Goal: Navigation & Orientation: Locate item on page

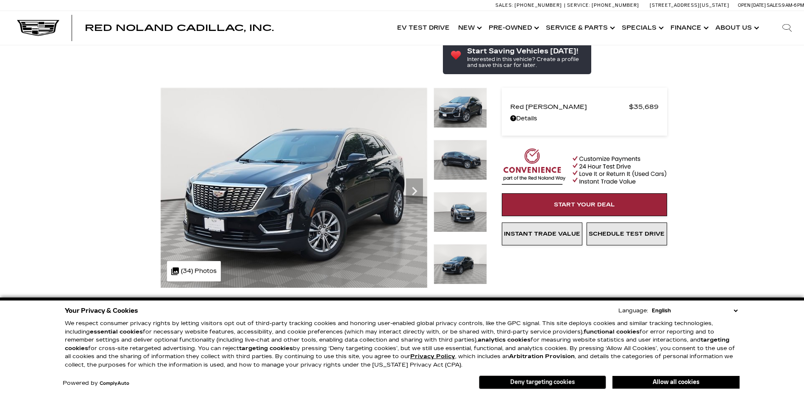
click at [553, 383] on button "Deny targeting cookies" at bounding box center [542, 382] width 127 height 14
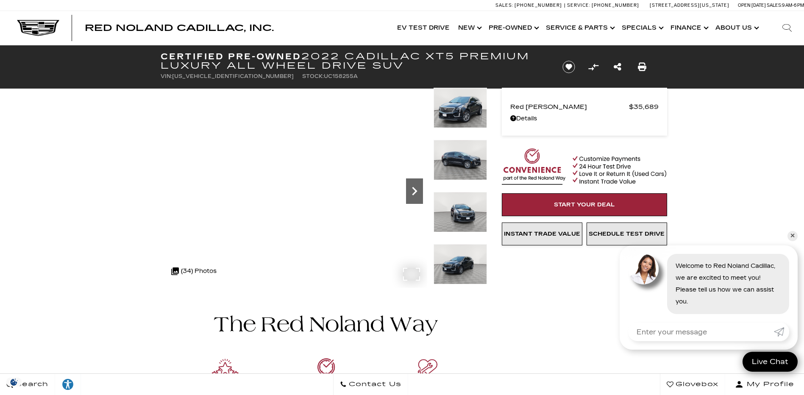
click at [415, 191] on icon "Next" at bounding box center [414, 191] width 5 height 8
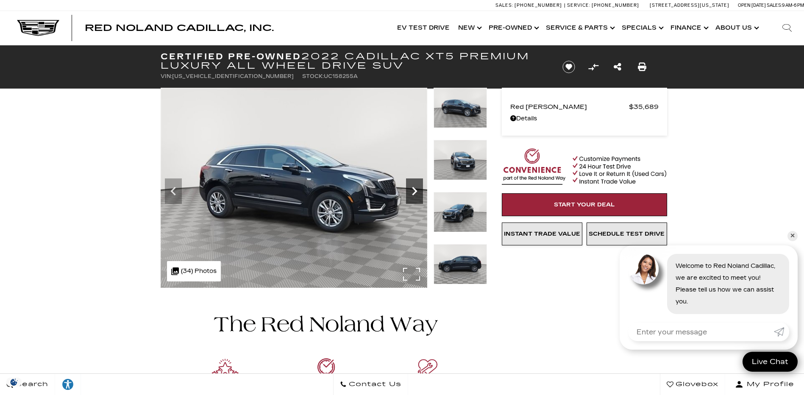
click at [415, 191] on icon "Next" at bounding box center [414, 191] width 5 height 8
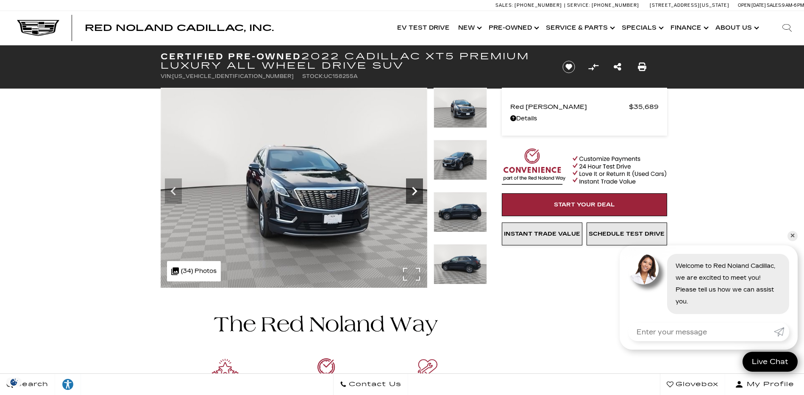
click at [415, 191] on icon "Next" at bounding box center [414, 191] width 5 height 8
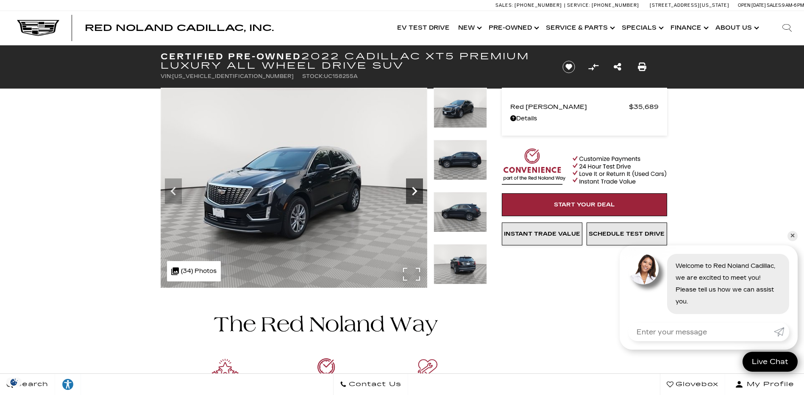
click at [415, 191] on icon "Next" at bounding box center [414, 191] width 5 height 8
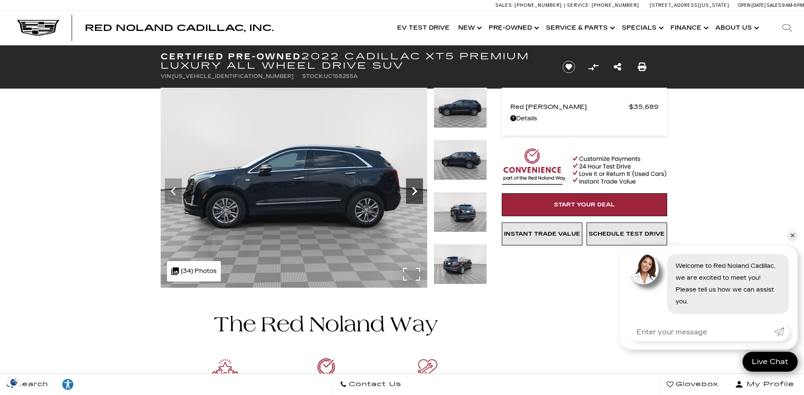
click at [415, 191] on icon "Next" at bounding box center [414, 191] width 5 height 8
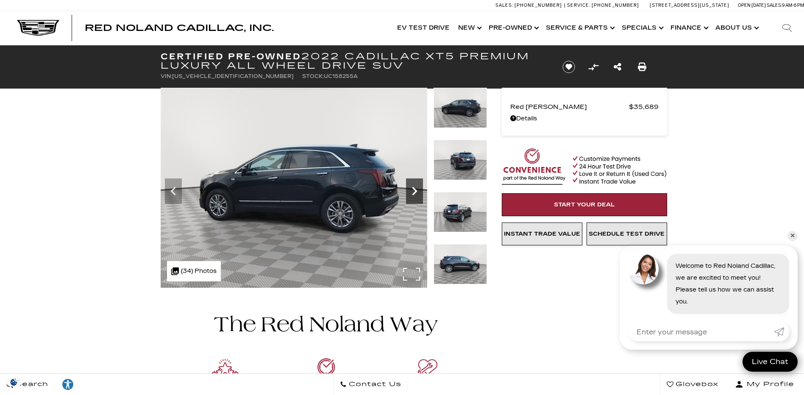
click at [415, 191] on icon "Next" at bounding box center [414, 191] width 5 height 8
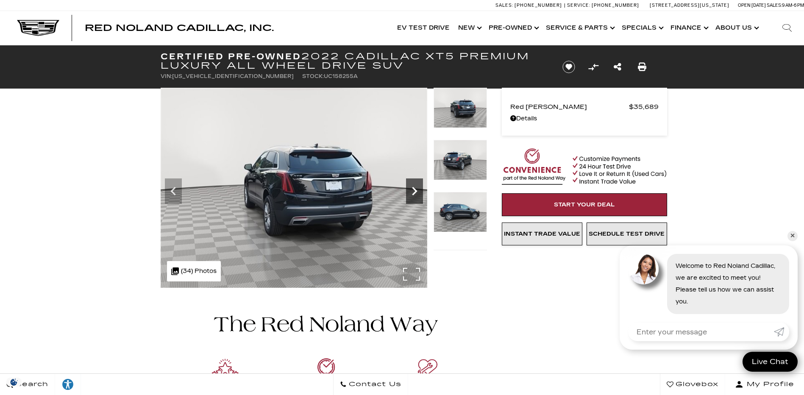
click at [415, 191] on icon "Next" at bounding box center [414, 191] width 5 height 8
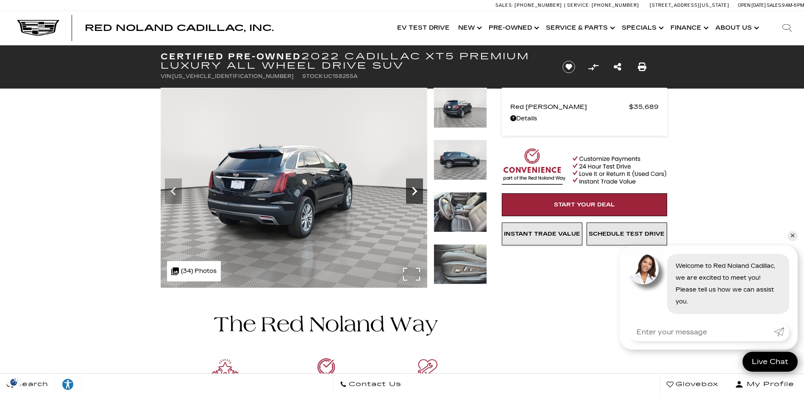
click at [415, 191] on icon "Next" at bounding box center [414, 191] width 5 height 8
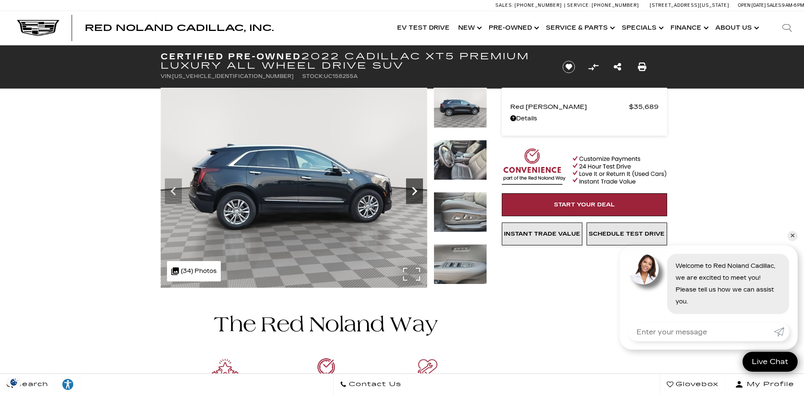
click at [415, 191] on icon "Next" at bounding box center [414, 191] width 5 height 8
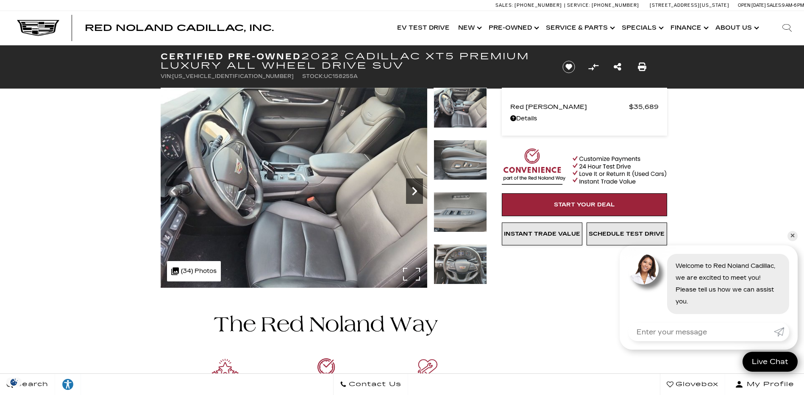
click at [415, 191] on icon "Next" at bounding box center [414, 191] width 5 height 8
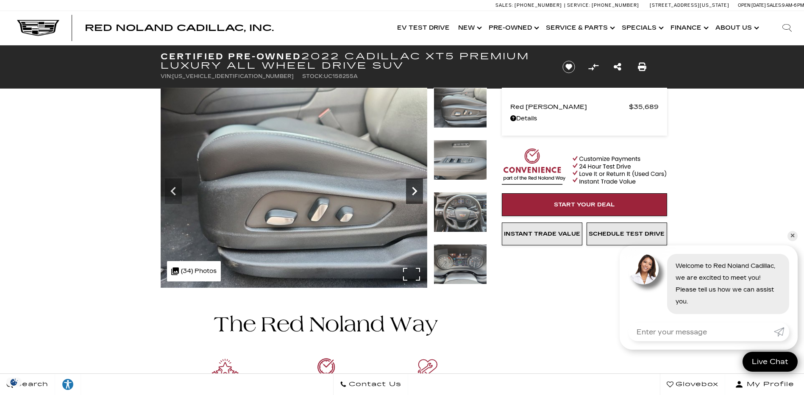
click at [415, 191] on icon "Next" at bounding box center [414, 191] width 5 height 8
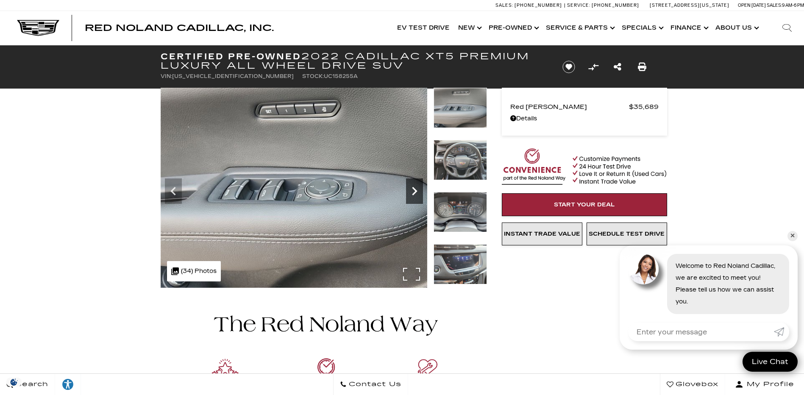
click at [415, 191] on icon "Next" at bounding box center [414, 191] width 5 height 8
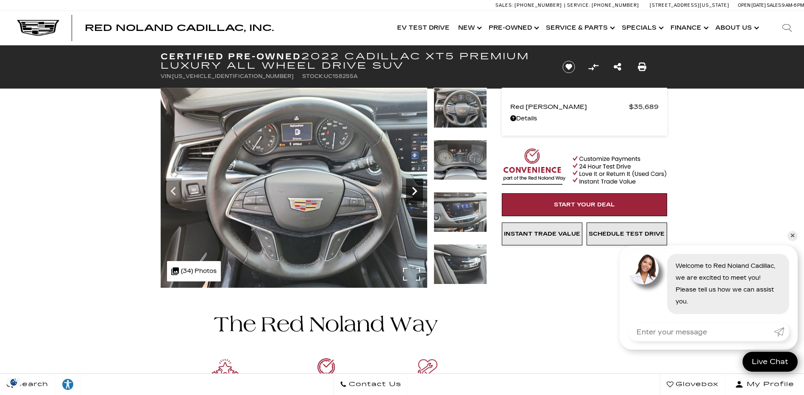
click at [415, 191] on icon "Next" at bounding box center [414, 191] width 5 height 8
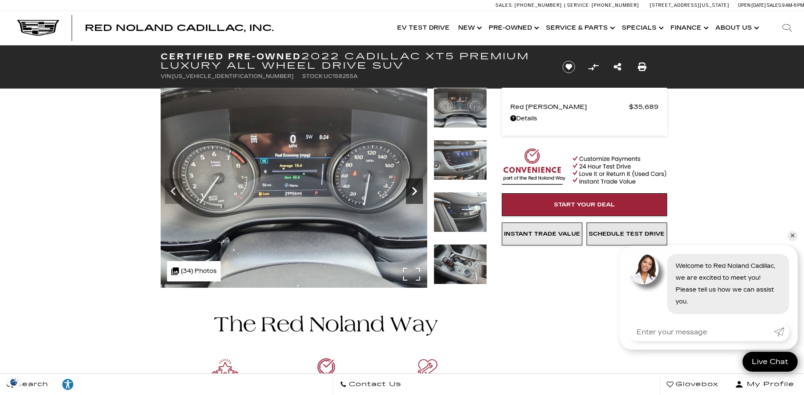
click at [415, 191] on icon "Next" at bounding box center [414, 191] width 5 height 8
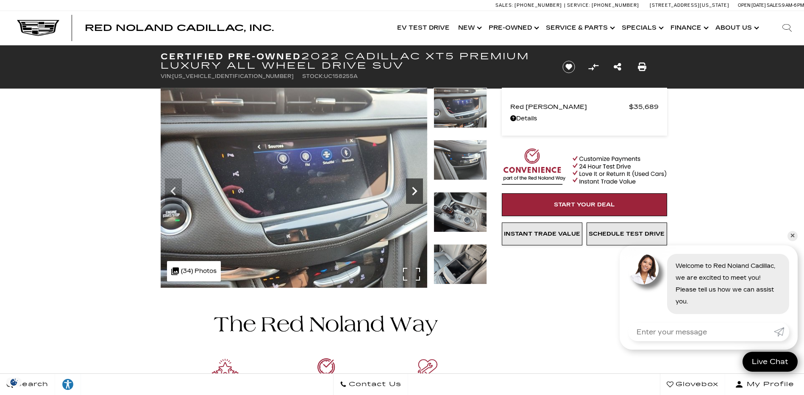
click at [415, 191] on icon "Next" at bounding box center [414, 191] width 5 height 8
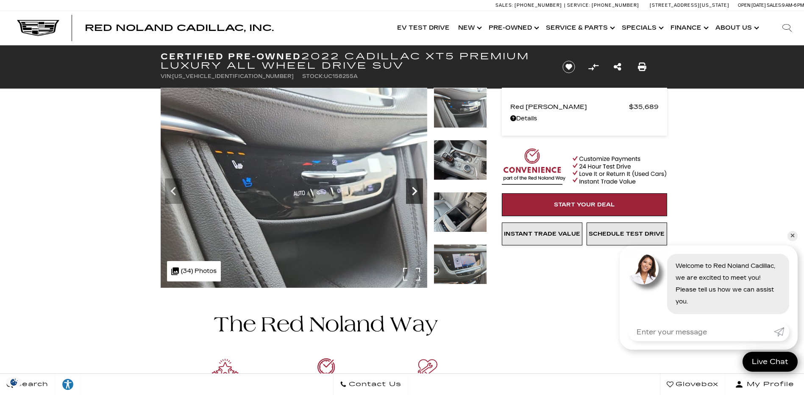
click at [415, 191] on icon "Next" at bounding box center [414, 191] width 5 height 8
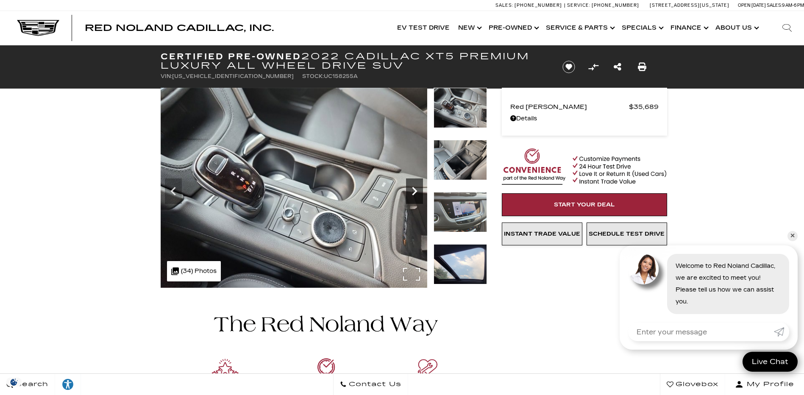
click at [415, 191] on icon "Next" at bounding box center [414, 191] width 5 height 8
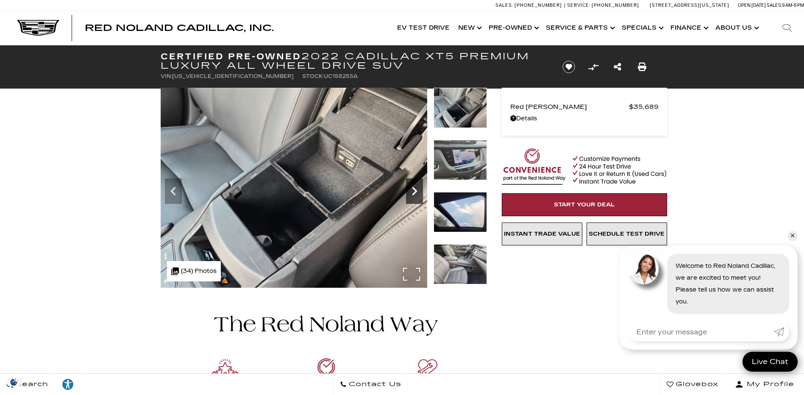
click at [415, 191] on icon "Next" at bounding box center [414, 191] width 5 height 8
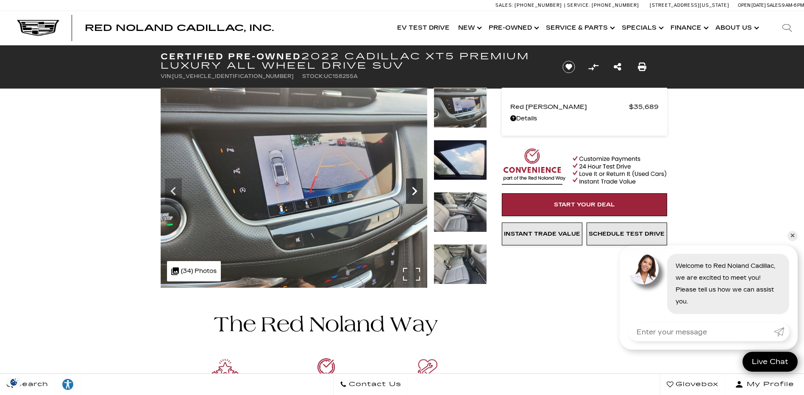
click at [415, 191] on icon "Next" at bounding box center [414, 191] width 5 height 8
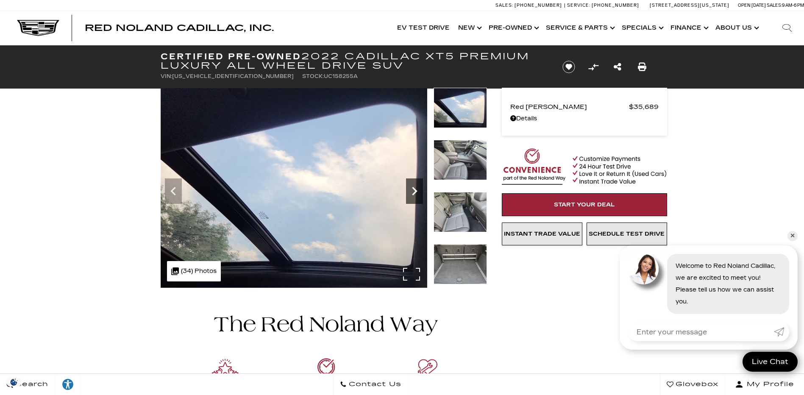
click at [415, 191] on icon "Next" at bounding box center [414, 191] width 5 height 8
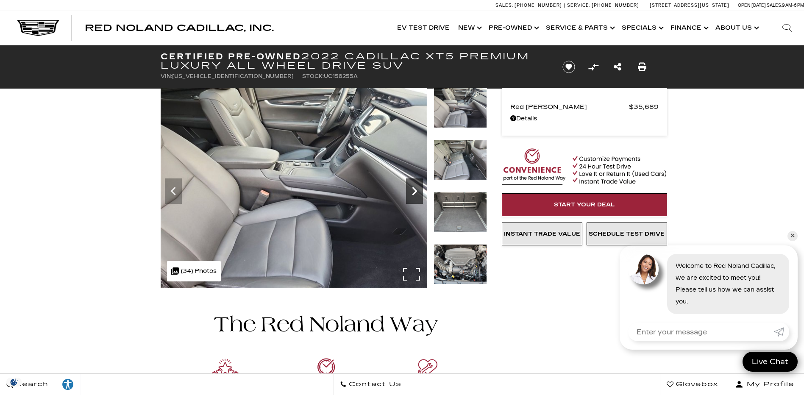
click at [415, 191] on icon "Next" at bounding box center [414, 191] width 5 height 8
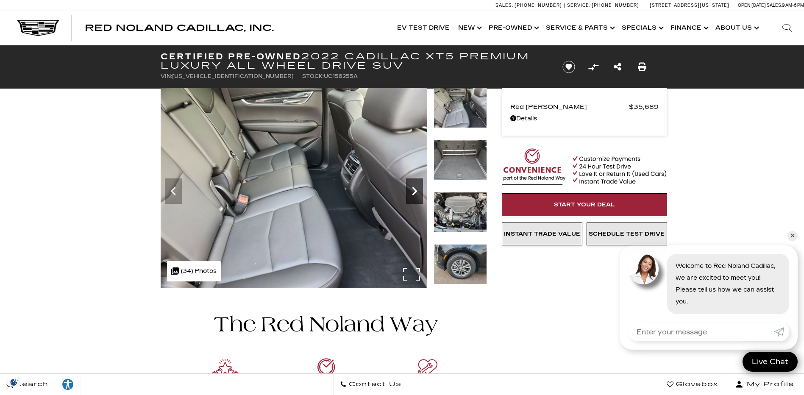
click at [415, 191] on icon "Next" at bounding box center [414, 191] width 5 height 8
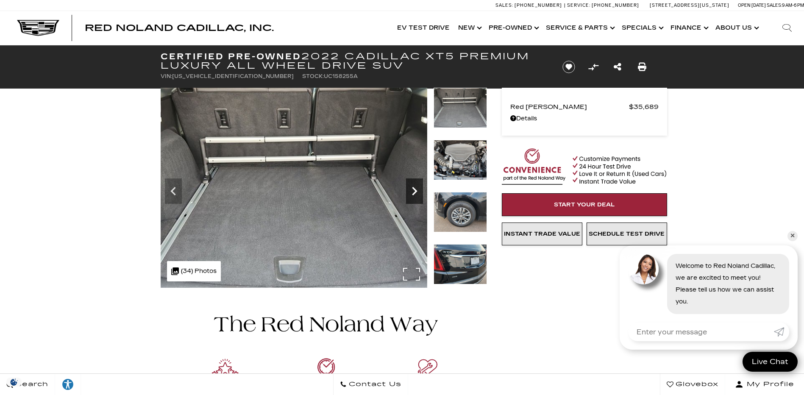
click at [415, 191] on icon "Next" at bounding box center [414, 191] width 5 height 8
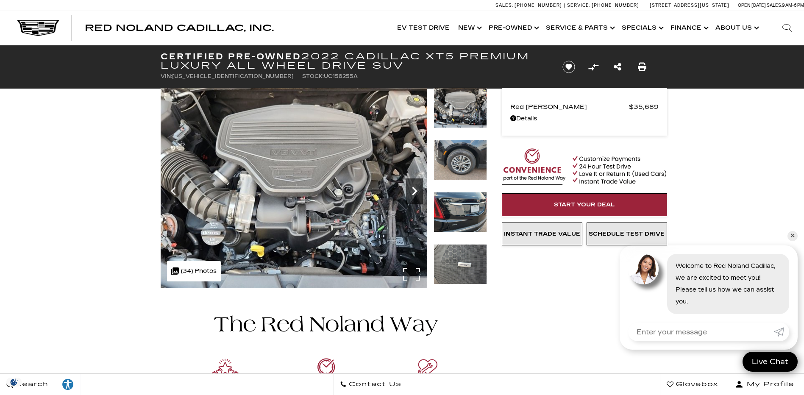
click at [415, 191] on icon "Next" at bounding box center [414, 191] width 5 height 8
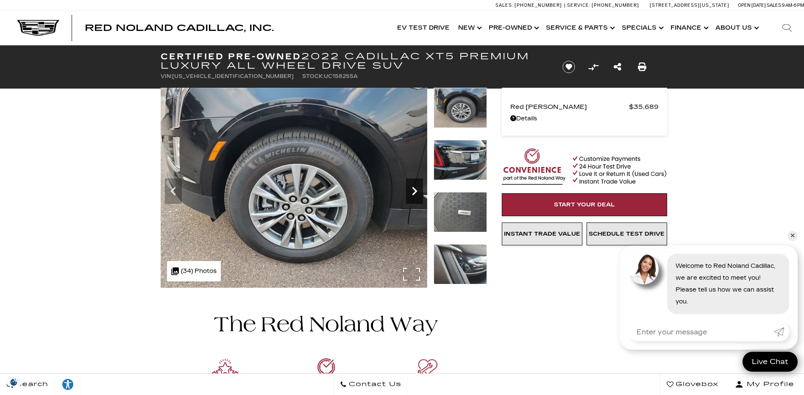
click at [415, 191] on icon "Next" at bounding box center [414, 191] width 5 height 8
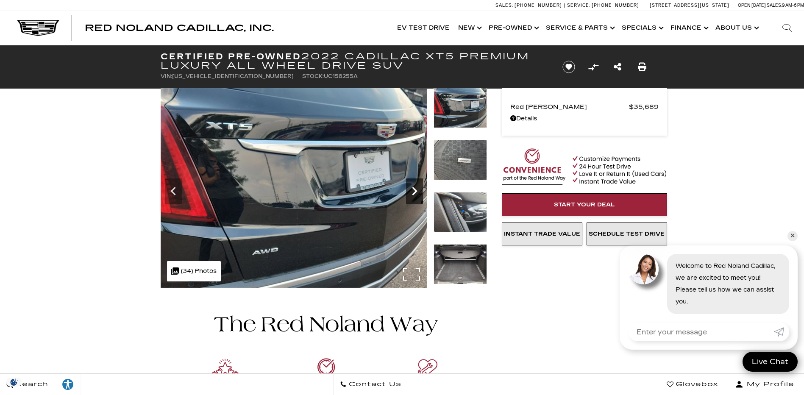
click at [415, 191] on icon "Next" at bounding box center [414, 191] width 5 height 8
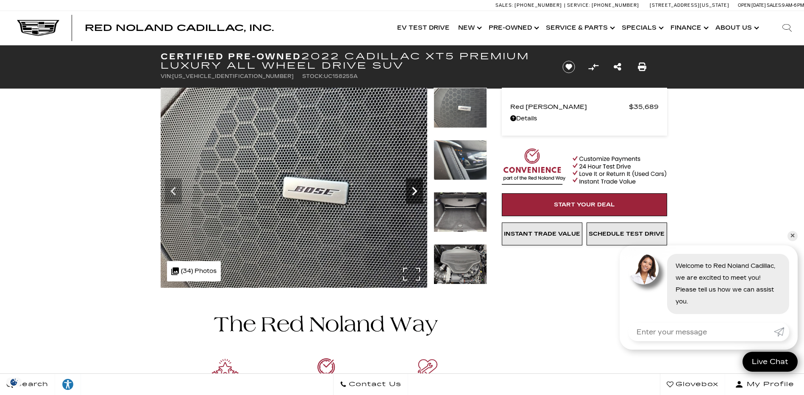
click at [415, 191] on icon "Next" at bounding box center [414, 191] width 5 height 8
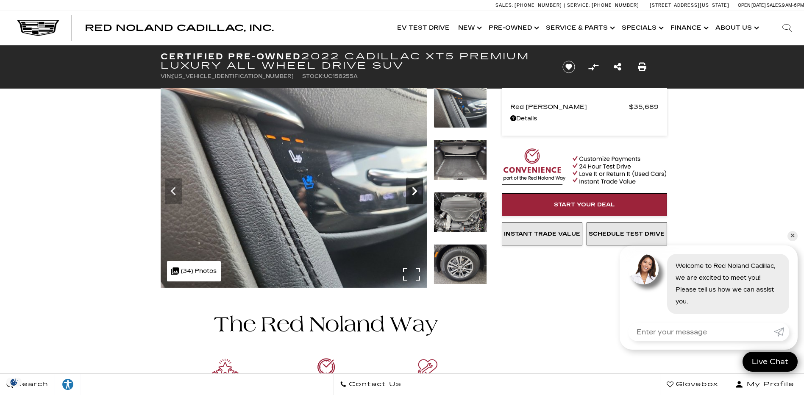
click at [415, 191] on icon "Next" at bounding box center [414, 191] width 5 height 8
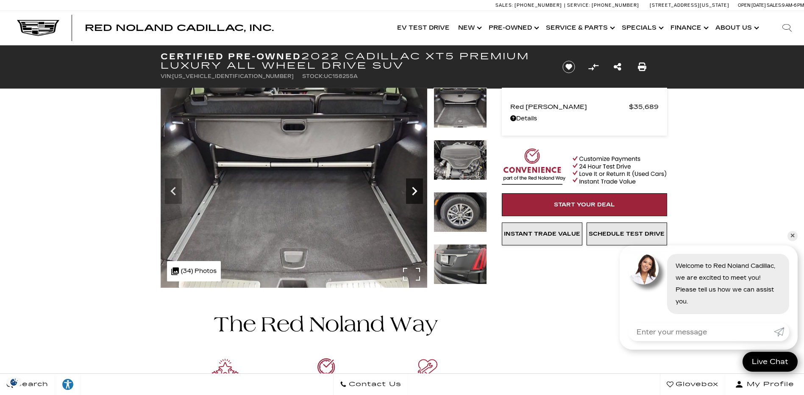
click at [415, 191] on icon "Next" at bounding box center [414, 191] width 5 height 8
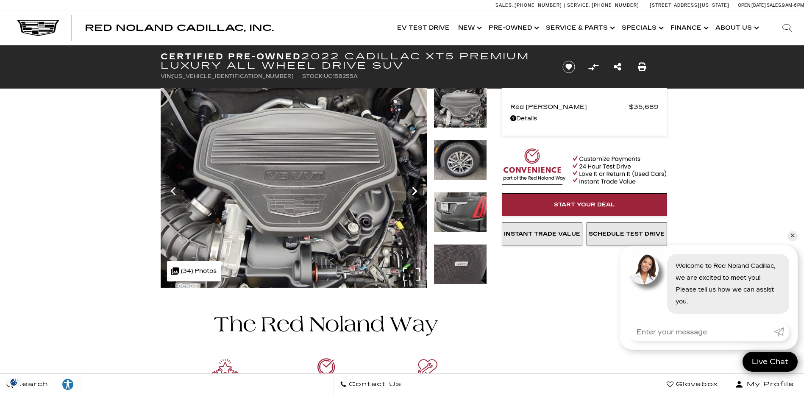
click at [415, 191] on icon "Next" at bounding box center [414, 191] width 5 height 8
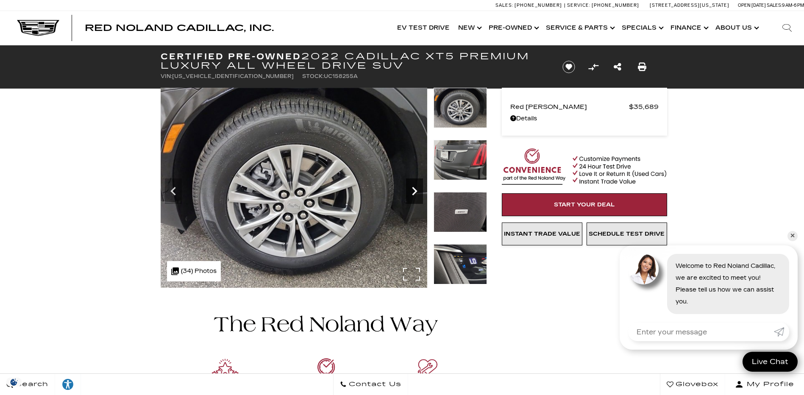
click at [415, 191] on icon "Next" at bounding box center [414, 191] width 5 height 8
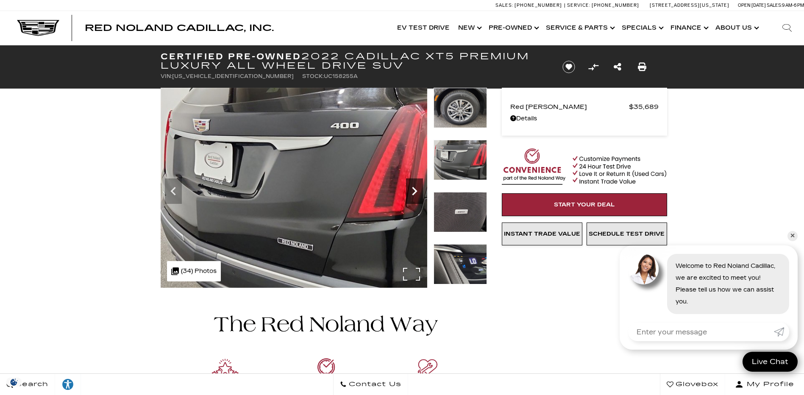
click at [415, 191] on icon "Next" at bounding box center [414, 191] width 5 height 8
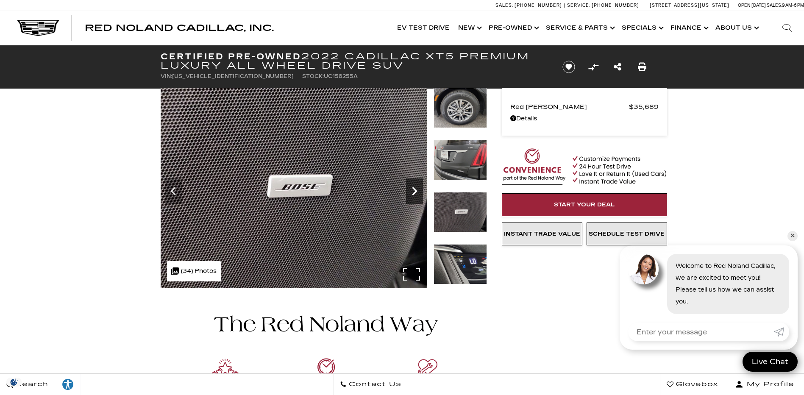
click at [415, 191] on icon "Next" at bounding box center [414, 191] width 5 height 8
